Goal: Information Seeking & Learning: Learn about a topic

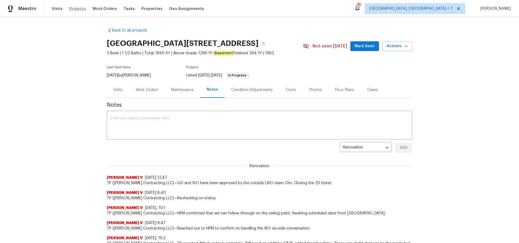
click at [77, 6] on span "Projects" at bounding box center [77, 8] width 17 height 5
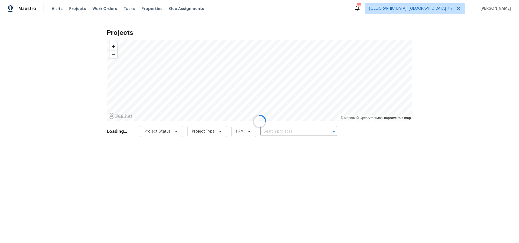
click at [295, 133] on div at bounding box center [259, 121] width 519 height 243
click at [296, 133] on div at bounding box center [259, 121] width 519 height 243
click at [296, 131] on div at bounding box center [259, 121] width 519 height 243
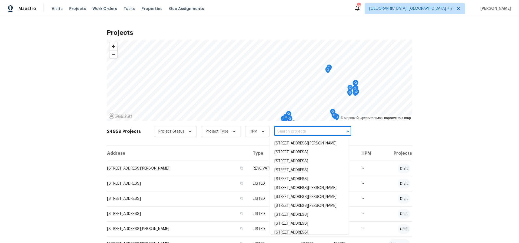
click at [296, 131] on input "text" at bounding box center [305, 132] width 62 height 8
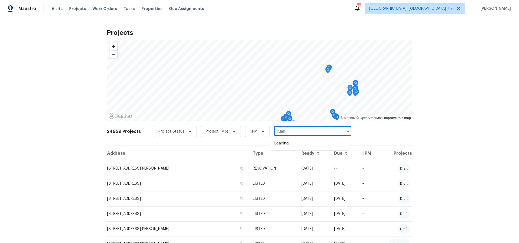
type input "ruann"
click at [296, 142] on li "[GEOGRAPHIC_DATA][STREET_ADDRESS]" at bounding box center [309, 146] width 79 height 15
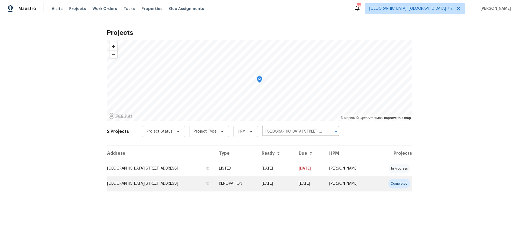
click at [146, 181] on td "[GEOGRAPHIC_DATA][STREET_ADDRESS]" at bounding box center [161, 183] width 108 height 15
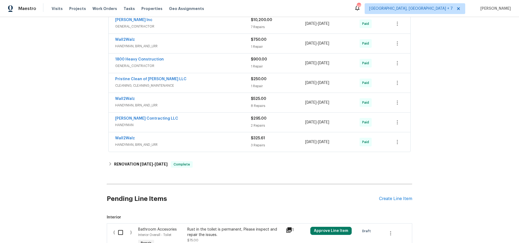
scroll to position [167, 0]
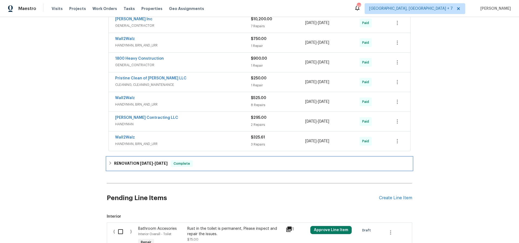
click at [146, 164] on span "[DATE]" at bounding box center [146, 164] width 13 height 4
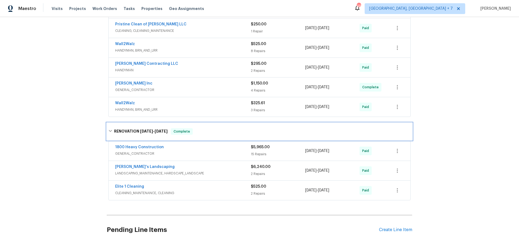
scroll to position [203, 0]
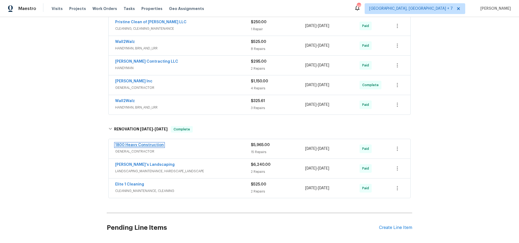
click at [144, 147] on link "1800 Heavy Construction" at bounding box center [139, 145] width 49 height 4
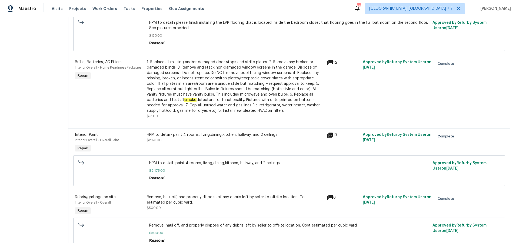
scroll to position [469, 0]
click at [333, 137] on icon at bounding box center [329, 134] width 5 height 5
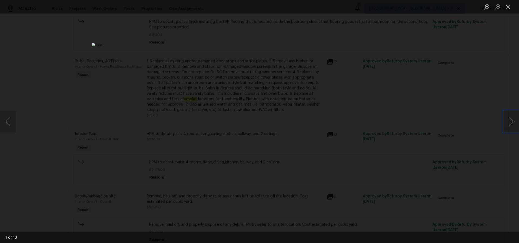
click at [510, 121] on button "Next image" at bounding box center [511, 122] width 16 height 22
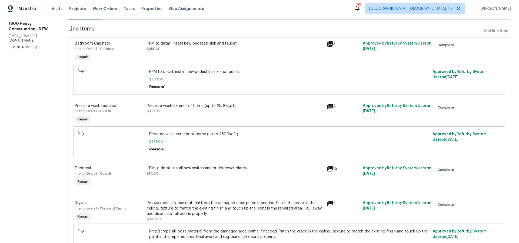
scroll to position [0, 0]
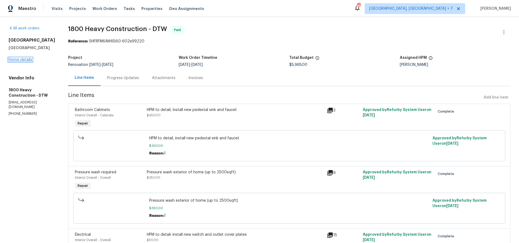
click at [24, 61] on link "Home details" at bounding box center [21, 60] width 24 height 4
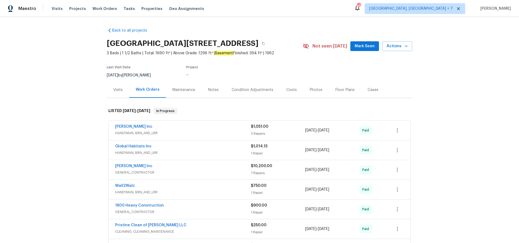
click at [289, 91] on div "Costs" at bounding box center [291, 89] width 11 height 5
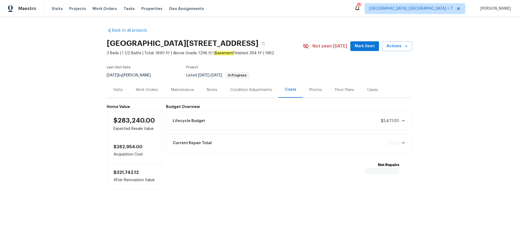
click at [401, 144] on icon at bounding box center [403, 143] width 4 height 4
click at [400, 124] on div "Lifecycle Budget $3,471.00" at bounding box center [288, 121] width 239 height 12
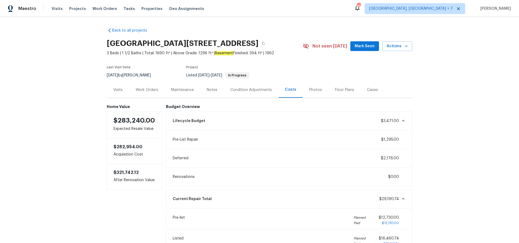
click at [151, 90] on div "Work Orders" at bounding box center [147, 89] width 22 height 5
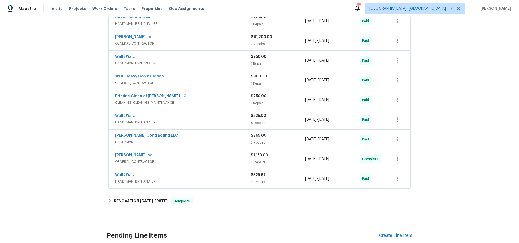
scroll to position [131, 0]
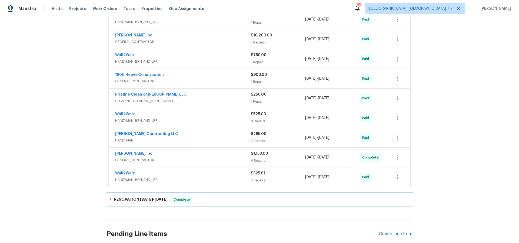
click at [142, 199] on span "[DATE]" at bounding box center [146, 200] width 13 height 4
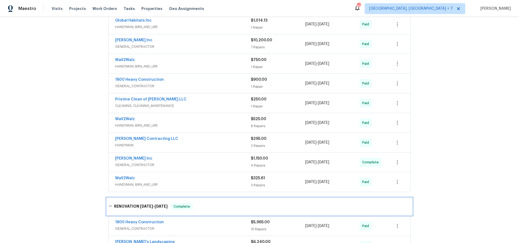
scroll to position [124, 0]
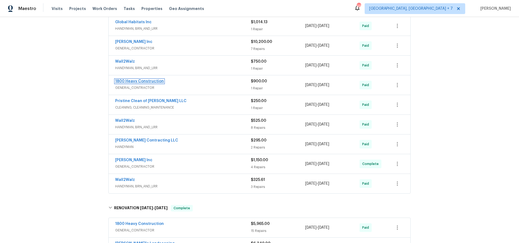
click at [151, 81] on link "1800 Heavy Construction" at bounding box center [139, 81] width 49 height 4
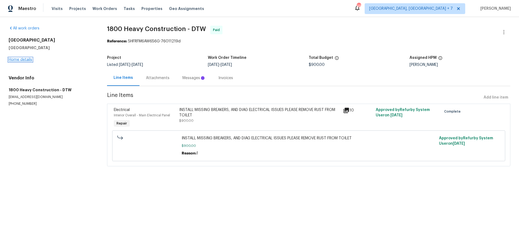
click at [30, 59] on link "Home details" at bounding box center [21, 60] width 24 height 4
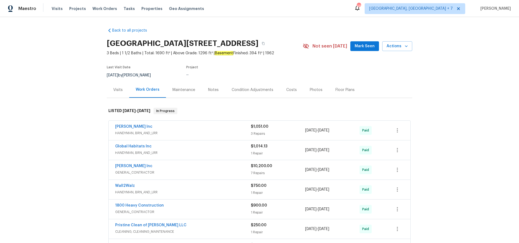
scroll to position [11, 0]
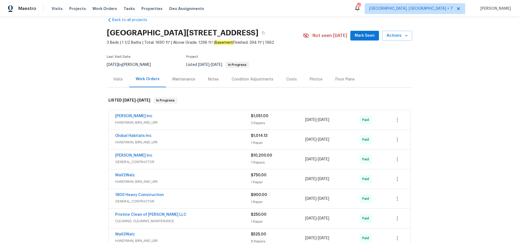
click at [214, 78] on div "Notes" at bounding box center [213, 79] width 11 height 5
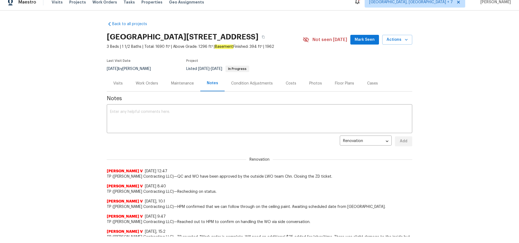
click at [140, 82] on div "Work Orders" at bounding box center [147, 83] width 22 height 5
click at [140, 82] on div "Work Orders" at bounding box center [146, 83] width 35 height 16
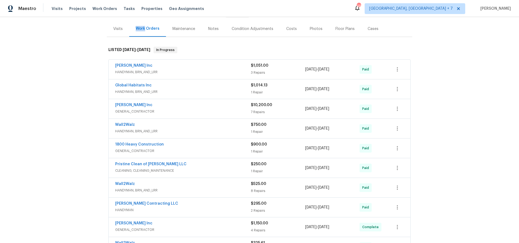
scroll to position [63, 0]
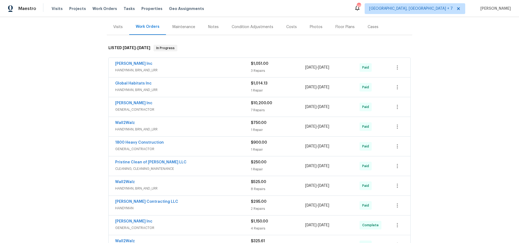
click at [142, 81] on span "Global Habitats Inc" at bounding box center [133, 83] width 36 height 5
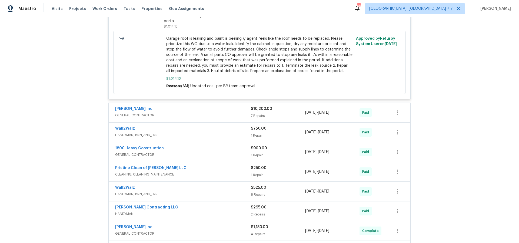
scroll to position [219, 0]
click at [120, 186] on link "Wall2Walz" at bounding box center [125, 188] width 20 height 4
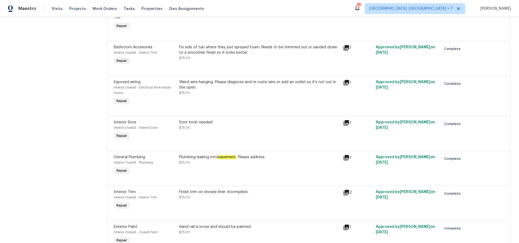
scroll to position [126, 0]
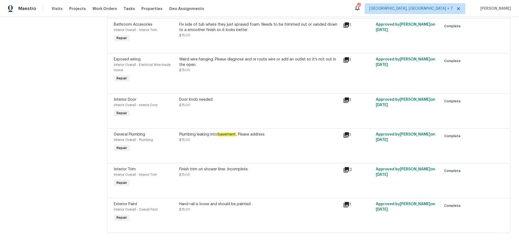
click at [344, 132] on icon at bounding box center [346, 134] width 5 height 5
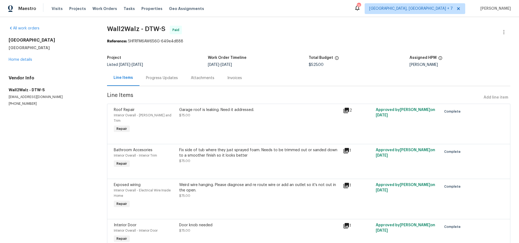
click at [154, 77] on div "Progress Updates" at bounding box center [162, 77] width 32 height 5
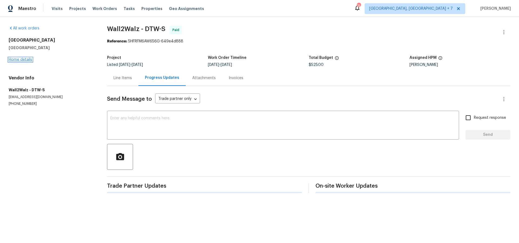
click at [23, 59] on link "Home details" at bounding box center [21, 60] width 24 height 4
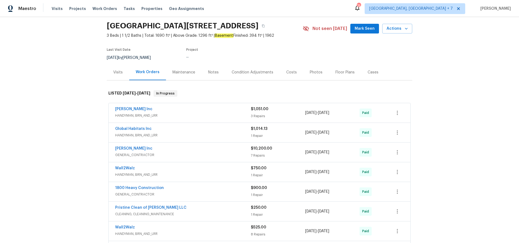
scroll to position [10, 0]
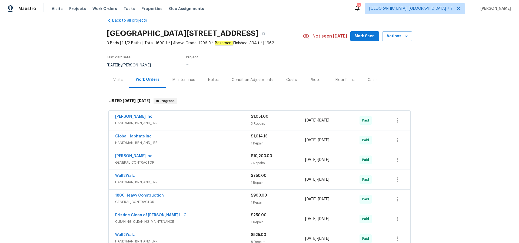
click at [213, 80] on div "Notes" at bounding box center [213, 79] width 11 height 5
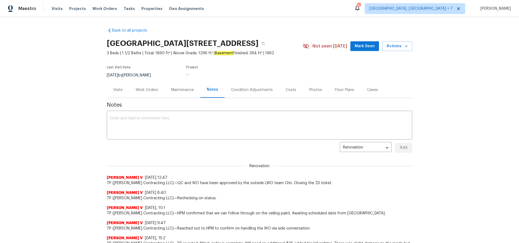
click at [117, 90] on div "Visits" at bounding box center [117, 89] width 9 height 5
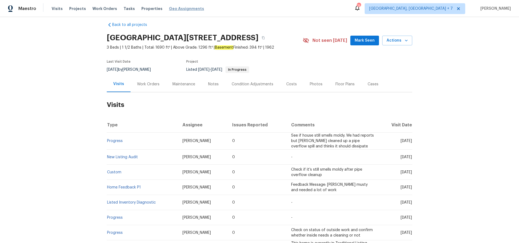
scroll to position [8, 0]
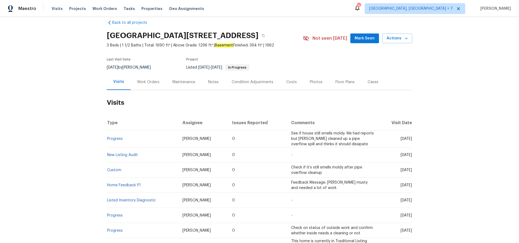
click at [180, 82] on div "Maintenance" at bounding box center [183, 81] width 23 height 5
